Goal: Communication & Community: Share content

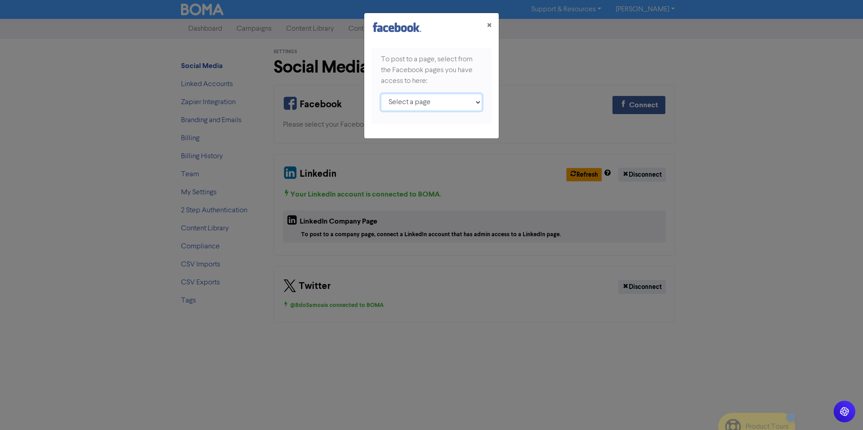
click at [446, 106] on select "Select a page [GEOGRAPHIC_DATA] ;" at bounding box center [431, 102] width 101 height 17
select select "443396026232579"
click at [381, 94] on select "Select a page [GEOGRAPHIC_DATA] ;" at bounding box center [431, 102] width 101 height 17
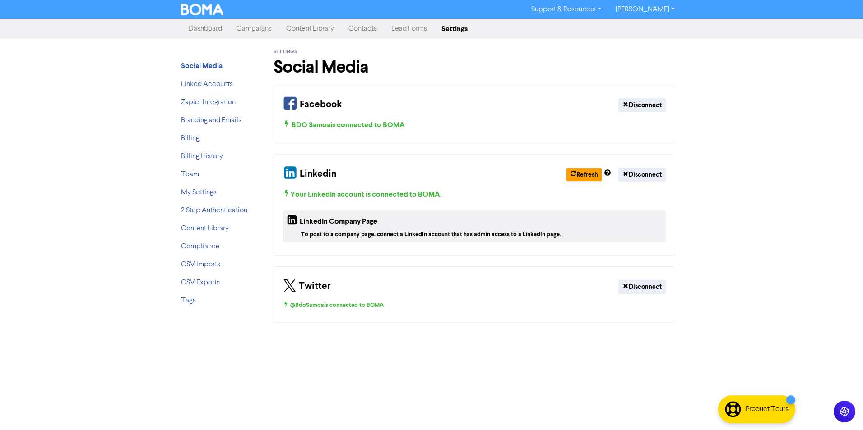
drag, startPoint x: 248, startPoint y: 28, endPoint x: 380, endPoint y: 31, distance: 132.2
click at [248, 28] on link "Campaigns" at bounding box center [254, 29] width 50 height 18
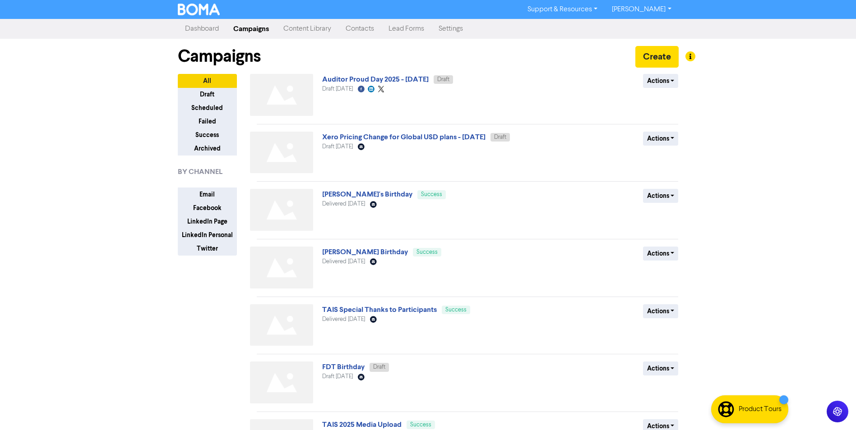
click at [383, 83] on link "Auditor Proud Day 2025 - [DATE]" at bounding box center [375, 79] width 106 height 9
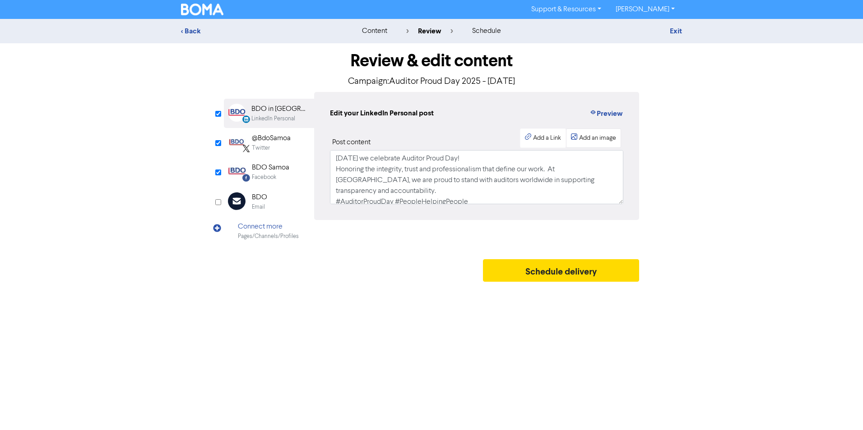
click at [601, 141] on div "Add an image" at bounding box center [597, 138] width 37 height 9
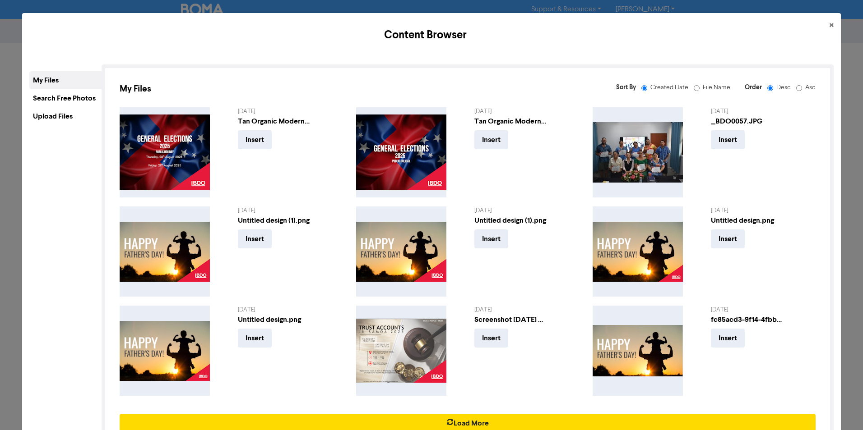
click at [66, 112] on div "Upload Files" at bounding box center [65, 116] width 72 height 18
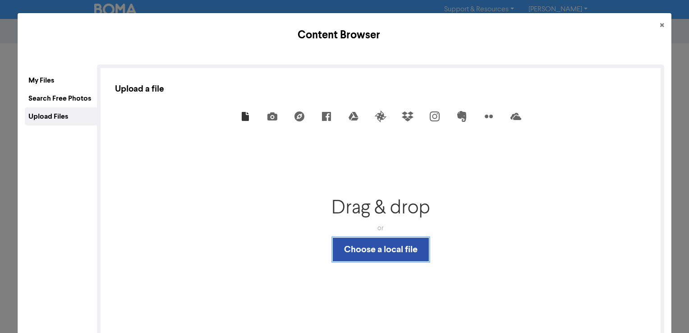
click at [415, 250] on button "Choose a local file" at bounding box center [381, 249] width 96 height 23
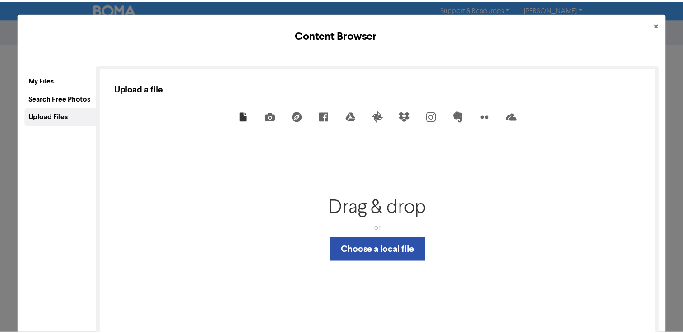
scroll to position [33, 0]
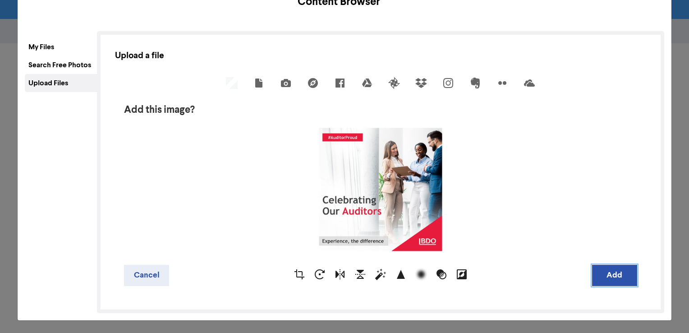
click at [615, 277] on button "Add" at bounding box center [614, 275] width 45 height 21
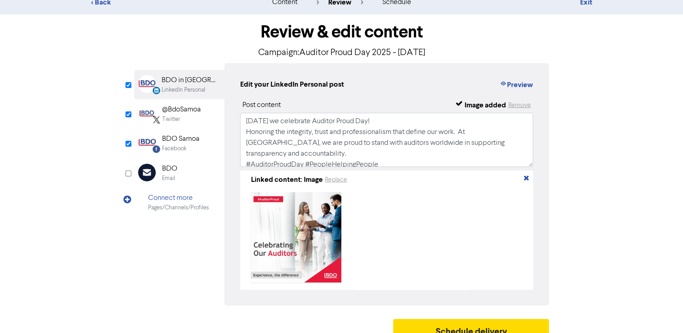
scroll to position [45, 0]
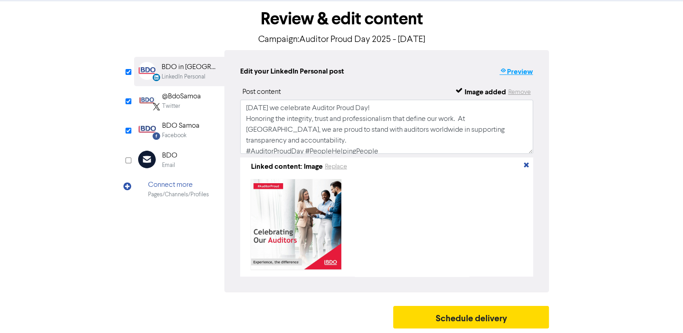
click at [521, 68] on button "Preview" at bounding box center [516, 72] width 34 height 12
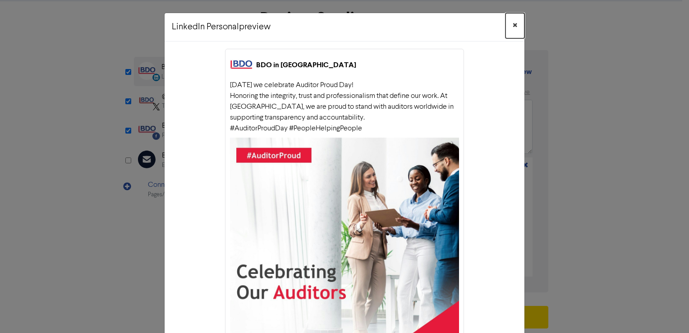
click at [513, 20] on span "×" at bounding box center [515, 26] width 5 height 14
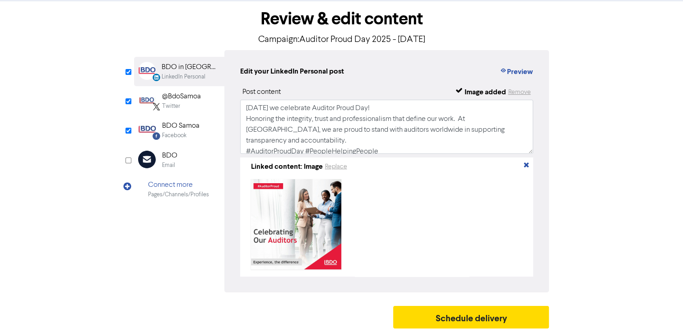
click at [186, 131] on div "Facebook" at bounding box center [180, 135] width 37 height 9
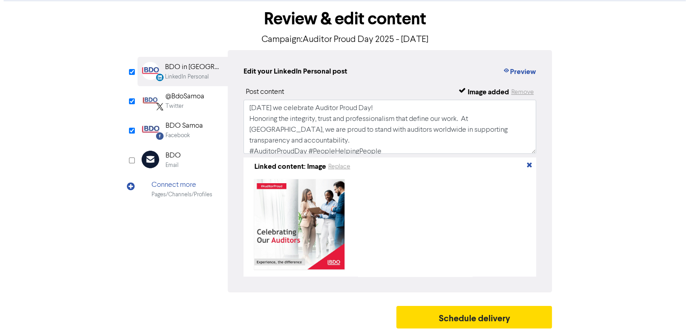
scroll to position [0, 0]
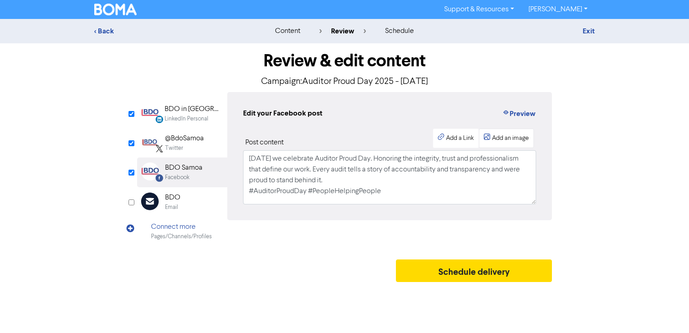
click at [502, 136] on div "Add an image" at bounding box center [510, 138] width 37 height 9
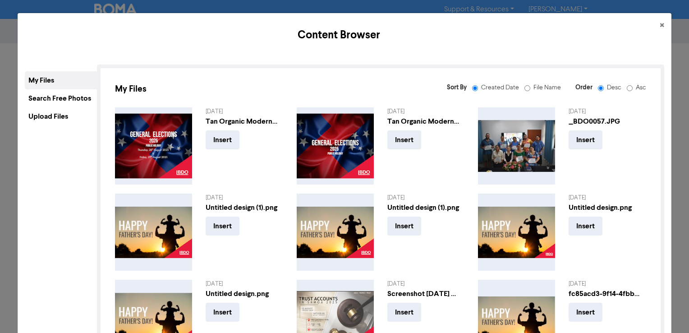
click at [59, 116] on div "Upload Files" at bounding box center [61, 116] width 72 height 18
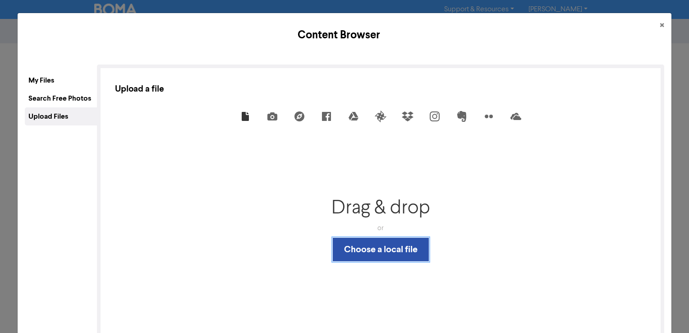
click at [369, 254] on button "Choose a local file" at bounding box center [381, 249] width 96 height 23
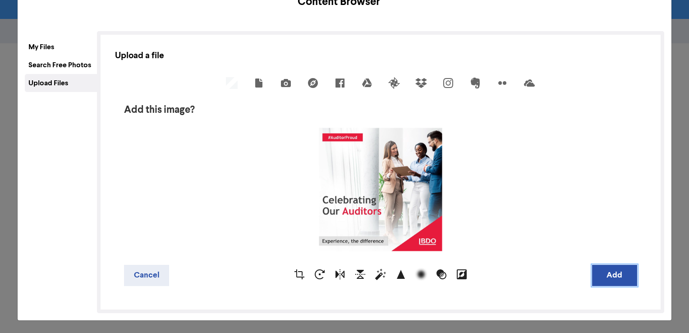
click at [605, 278] on button "Add" at bounding box center [614, 275] width 45 height 21
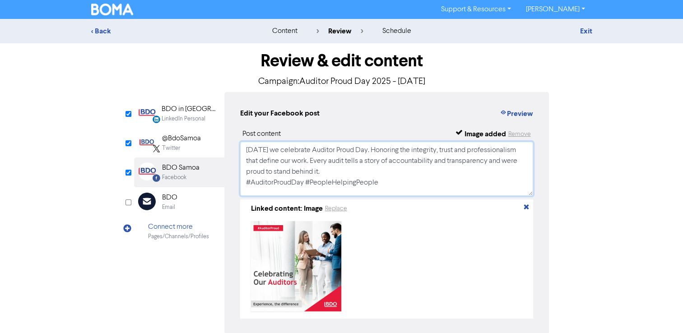
click at [334, 169] on textarea "[DATE] we celebrate Auditor Proud Day. Honoring the integrity, trust and profes…" at bounding box center [386, 169] width 293 height 54
click at [398, 175] on textarea "[DATE] we celebrate Auditor Proud Day. Honoring the integrity, trust and profes…" at bounding box center [386, 169] width 293 height 54
click at [515, 117] on button "Preview" at bounding box center [516, 114] width 34 height 12
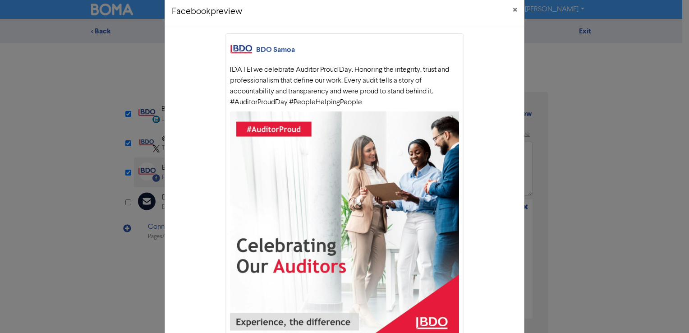
scroll to position [0, 0]
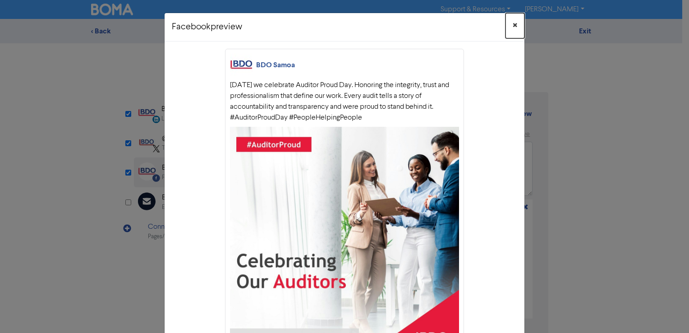
click at [513, 25] on span "×" at bounding box center [515, 26] width 5 height 14
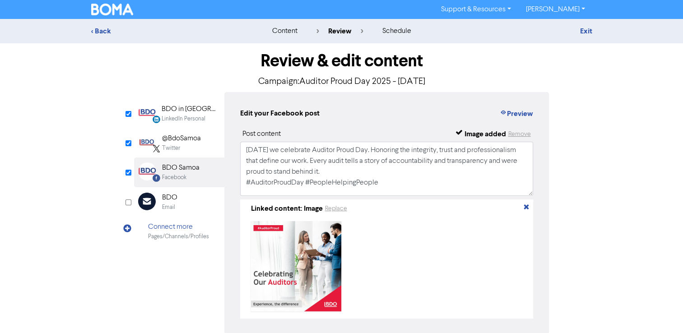
click at [200, 114] on div "BDO in [GEOGRAPHIC_DATA]" at bounding box center [191, 109] width 58 height 11
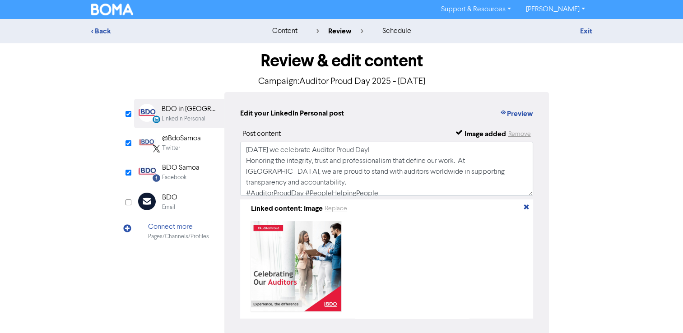
click at [189, 149] on div "Twitter" at bounding box center [181, 148] width 39 height 9
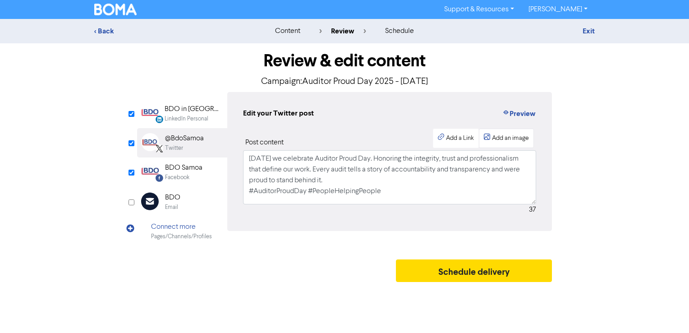
click at [512, 138] on div "Add an image" at bounding box center [510, 138] width 37 height 9
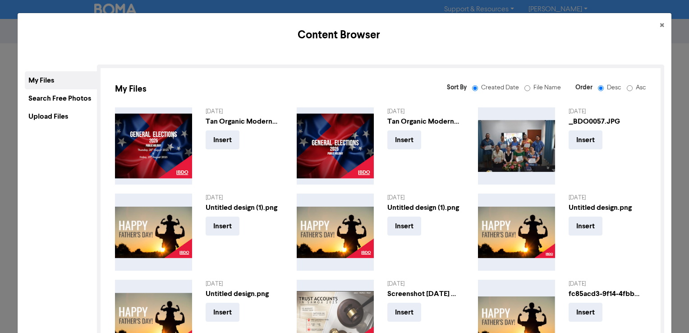
click at [60, 113] on div "Upload Files" at bounding box center [61, 116] width 72 height 18
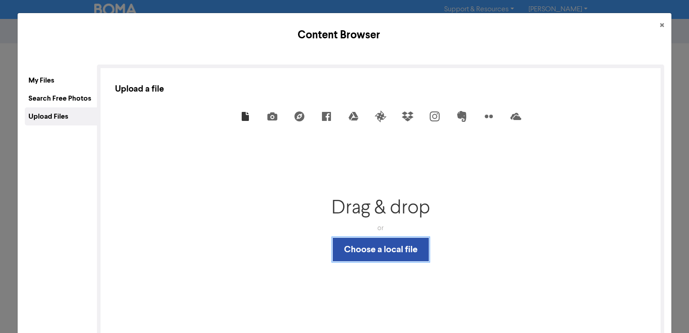
click at [350, 248] on button "Choose a local file" at bounding box center [381, 249] width 96 height 23
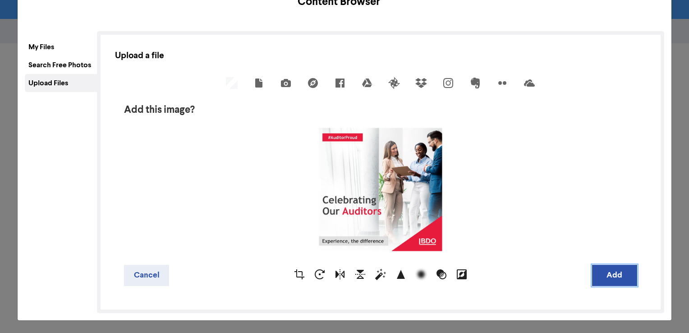
click at [623, 268] on button "Add" at bounding box center [614, 275] width 45 height 21
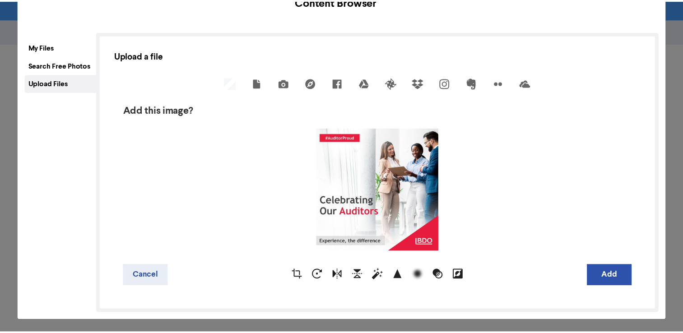
scroll to position [0, 0]
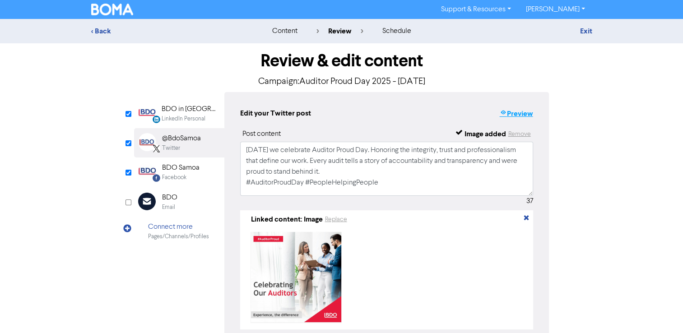
click at [523, 115] on button "Preview" at bounding box center [516, 114] width 34 height 12
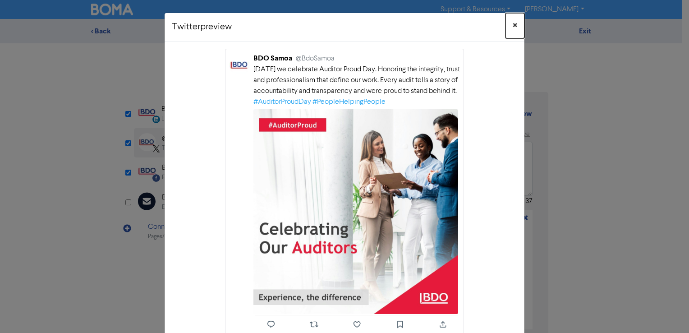
click at [513, 23] on span "×" at bounding box center [515, 26] width 5 height 14
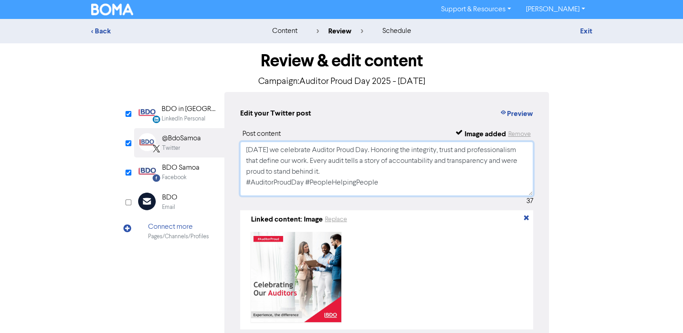
drag, startPoint x: 328, startPoint y: 173, endPoint x: 244, endPoint y: 148, distance: 88.5
click at [244, 148] on textarea "[DATE] we celebrate Auditor Proud Day. Honoring the integrity, trust and profes…" at bounding box center [386, 169] width 293 height 54
drag, startPoint x: 378, startPoint y: 175, endPoint x: 319, endPoint y: 171, distance: 58.8
click at [378, 175] on textarea "[DATE] we celebrate Auditor Proud Day. Honoring the integrity, trust and profes…" at bounding box center [386, 169] width 293 height 54
click at [319, 171] on textarea "[DATE] we celebrate Auditor Proud Day. Honoring the integrity, trust and profes…" at bounding box center [386, 169] width 293 height 54
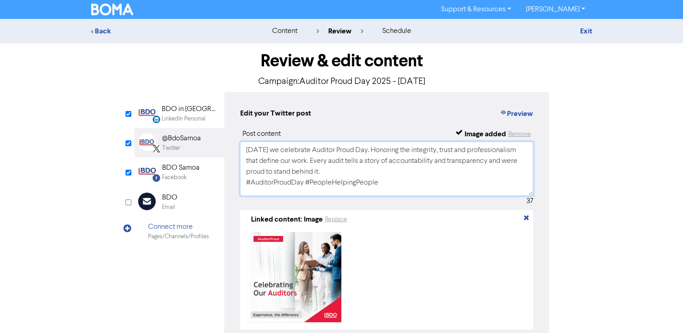
drag, startPoint x: 325, startPoint y: 170, endPoint x: 275, endPoint y: 175, distance: 50.8
click at [275, 175] on textarea "[DATE] we celebrate Auditor Proud Day. Honoring the integrity, trust and profes…" at bounding box center [386, 169] width 293 height 54
paste textarea "we are proud to support"
click at [509, 160] on textarea "[DATE] we celebrate Auditor Proud Day. Honoring the integrity, trust and profes…" at bounding box center [386, 169] width 293 height 54
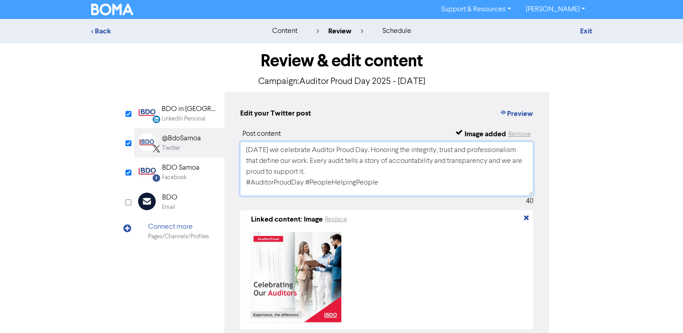
click at [483, 170] on textarea "[DATE] we celebrate Auditor Proud Day. Honoring the integrity, trust and profes…" at bounding box center [386, 169] width 293 height 54
click at [370, 155] on textarea "[DATE] we celebrate Auditor Proud Day. Honoring the integrity, trust and profes…" at bounding box center [386, 169] width 293 height 54
click at [325, 171] on textarea "[DATE] we celebrate Auditor Proud Day. Honoring the integrity, trust and profes…" at bounding box center [386, 169] width 293 height 54
type textarea "[DATE] we celebrate Auditor Proud Day. Honoring the integrity, trust and profes…"
click at [173, 172] on div "BDO Samoa" at bounding box center [180, 167] width 37 height 11
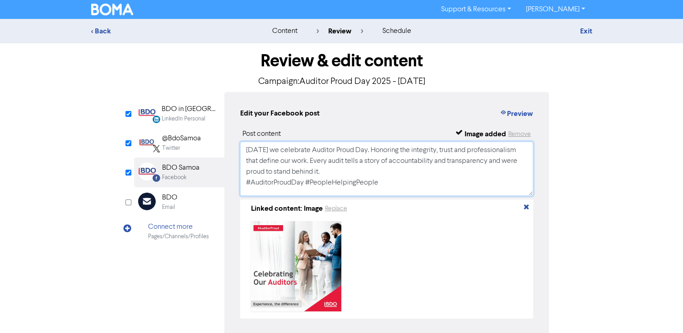
click at [502, 167] on textarea "[DATE] we celebrate Auditor Proud Day. Honoring the integrity, trust and profes…" at bounding box center [386, 169] width 293 height 54
drag, startPoint x: 506, startPoint y: 161, endPoint x: 391, endPoint y: 169, distance: 115.3
click at [391, 169] on textarea "[DATE] we celebrate Auditor Proud Day. Honoring the integrity, trust and profes…" at bounding box center [386, 169] width 293 height 54
paste textarea "are proud to support"
type textarea "[DATE] we celebrate Auditor Proud Day. Honoring the integrity, trust and profes…"
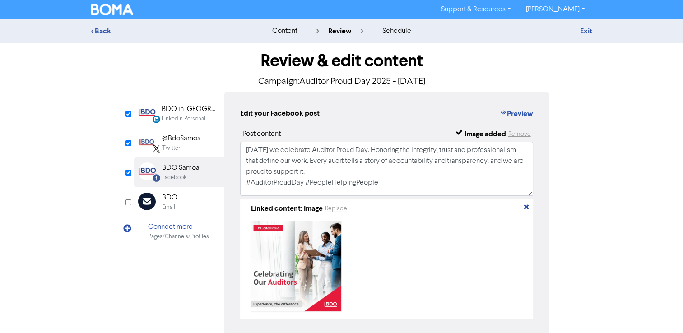
click at [200, 121] on div "LinkedIn Personal" at bounding box center [184, 119] width 44 height 9
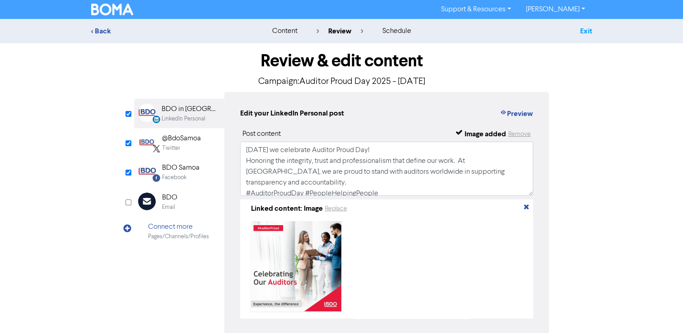
click at [591, 32] on link "Exit" at bounding box center [585, 31] width 12 height 9
